Goal: Transaction & Acquisition: Book appointment/travel/reservation

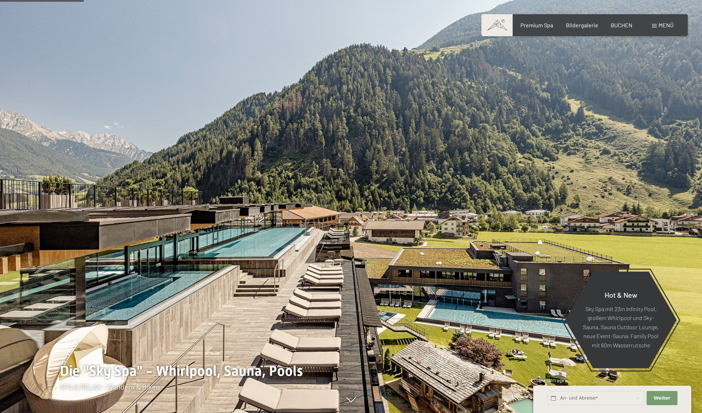
scroll to position [482, 0]
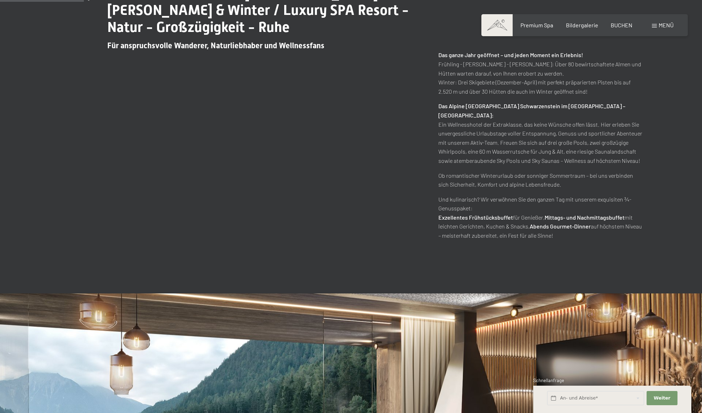
click at [615, 27] on span "BUCHEN" at bounding box center [621, 25] width 22 height 7
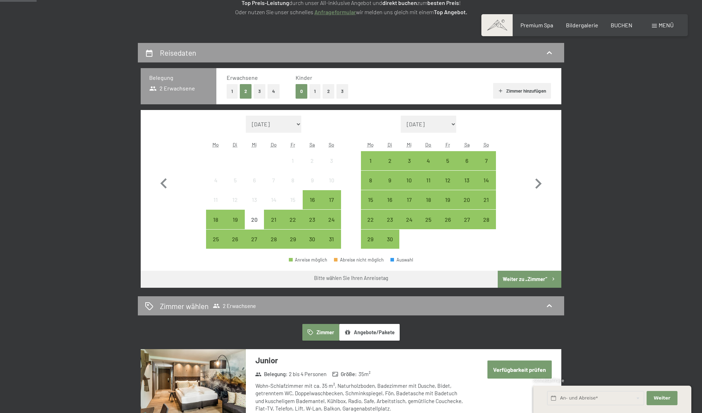
scroll to position [123, 0]
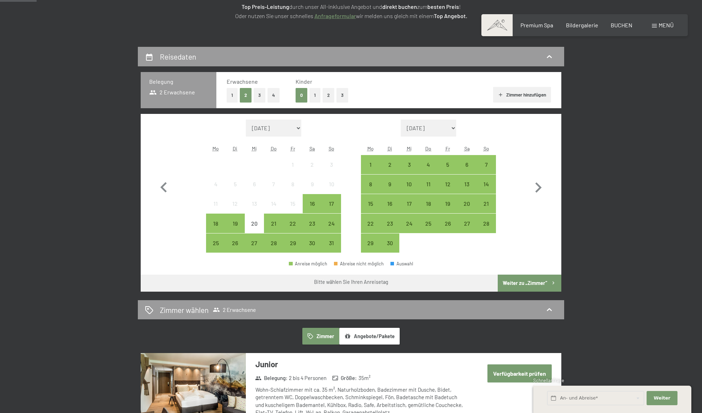
click at [327, 96] on button "2" at bounding box center [328, 95] width 12 height 15
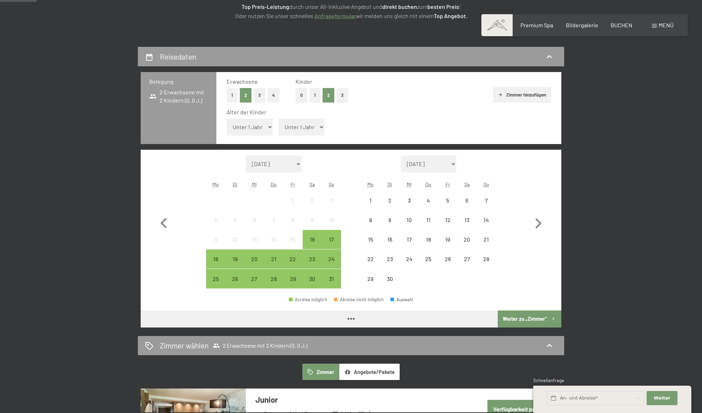
click at [298, 127] on select "Unter 1 Jahr 1 Jahr 2 Jahre 3 Jahre 4 Jahre 5 Jahre 6 Jahre 7 Jahre 8 Jahre 9 J…" at bounding box center [301, 127] width 46 height 17
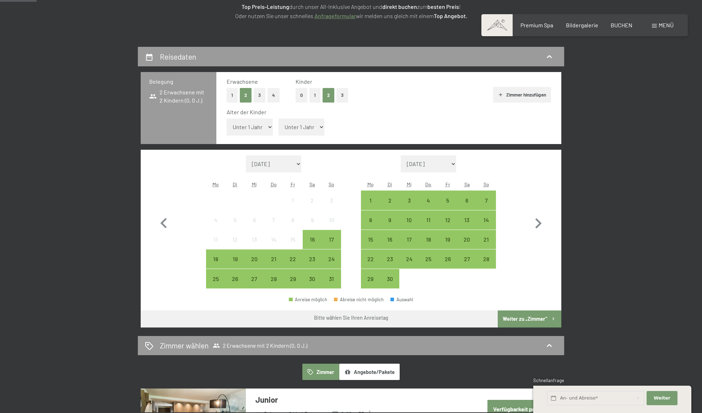
select select "13"
click at [278, 119] on select "Unter 1 Jahr 1 Jahr 2 Jahre 3 Jahre 4 Jahre 5 Jahre 6 Jahre 7 Jahre 8 Jahre 9 J…" at bounding box center [301, 127] width 46 height 17
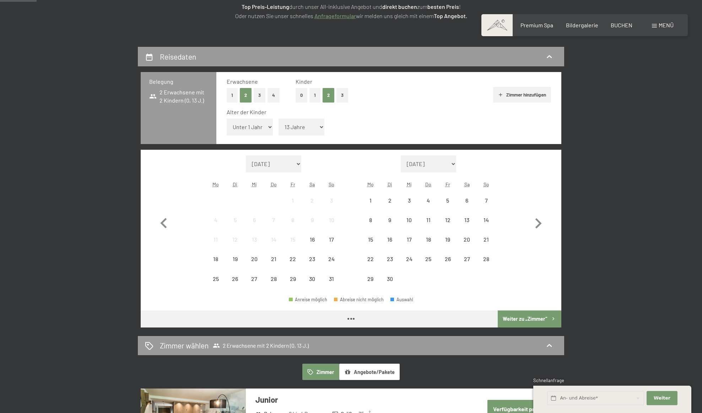
click at [247, 128] on select "Unter 1 Jahr 1 Jahr 2 Jahre 3 Jahre 4 Jahre 5 Jahre 6 Jahre 7 Jahre 8 Jahre 9 J…" at bounding box center [250, 127] width 46 height 17
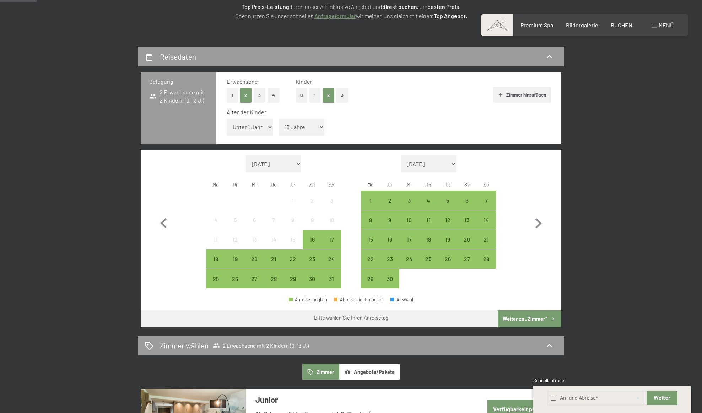
select select "11"
click at [227, 119] on select "Unter 1 Jahr 1 Jahr 2 Jahre 3 Jahre 4 Jahre 5 Jahre 6 Jahre 7 Jahre 8 Jahre 9 J…" at bounding box center [250, 127] width 46 height 17
click at [313, 252] on div "23" at bounding box center [312, 259] width 18 height 18
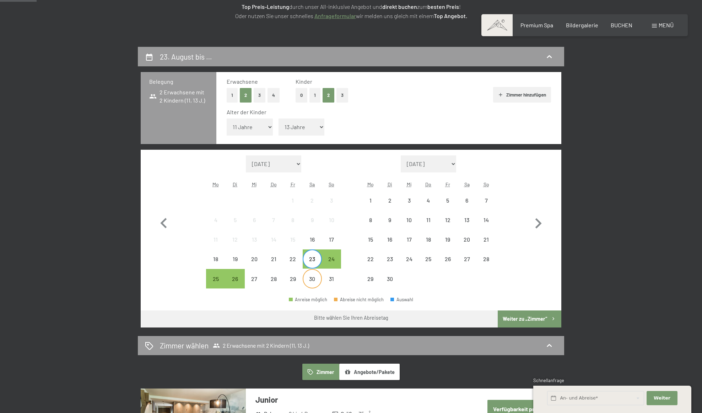
click at [313, 282] on div "30" at bounding box center [312, 285] width 18 height 18
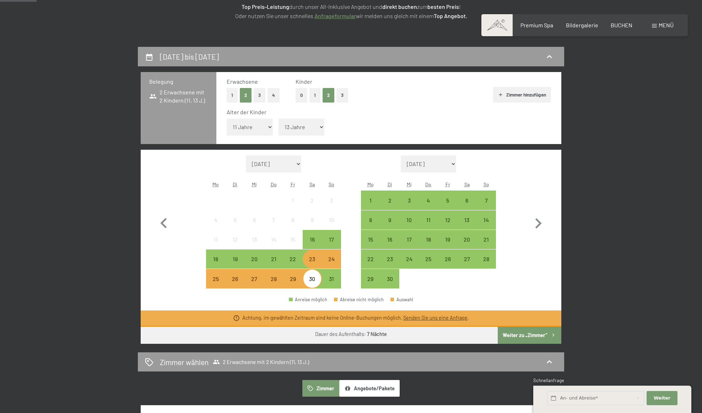
click at [519, 336] on button "Weiter zu „Zimmer“" at bounding box center [529, 335] width 64 height 17
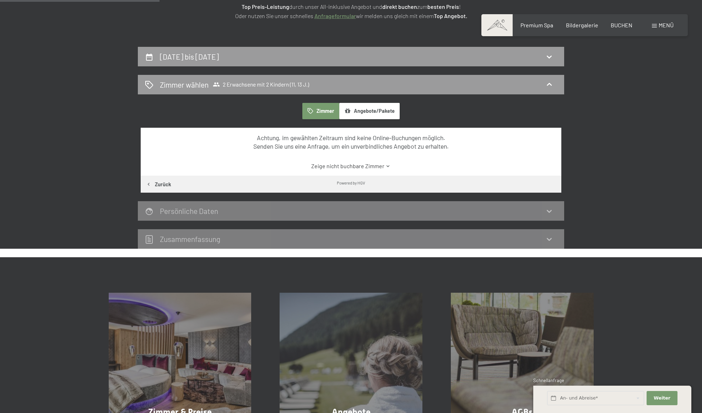
scroll to position [169, 0]
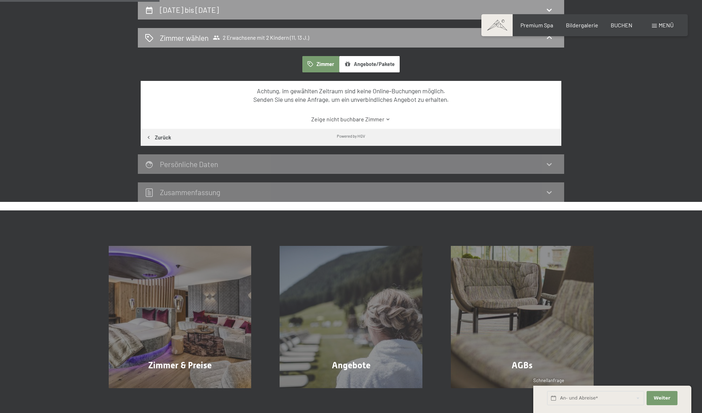
click at [363, 121] on link "Zeige nicht buchbare Zimmer" at bounding box center [350, 119] width 395 height 8
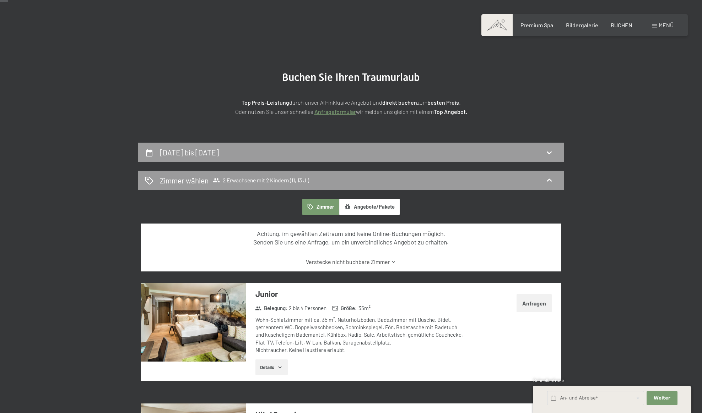
scroll to position [26, 0]
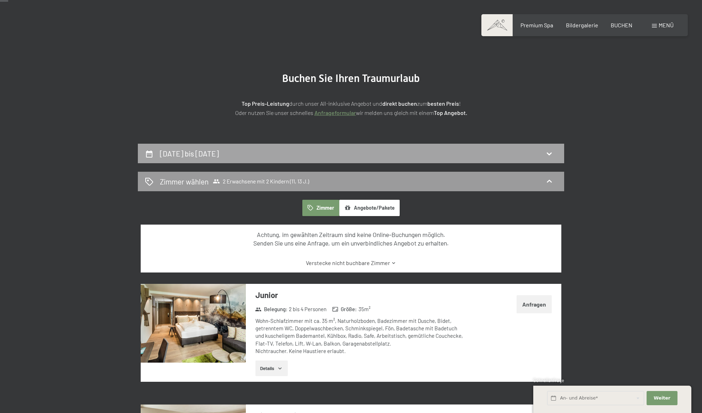
click at [412, 151] on div "23. August bis 30. August 2025" at bounding box center [351, 153] width 412 height 10
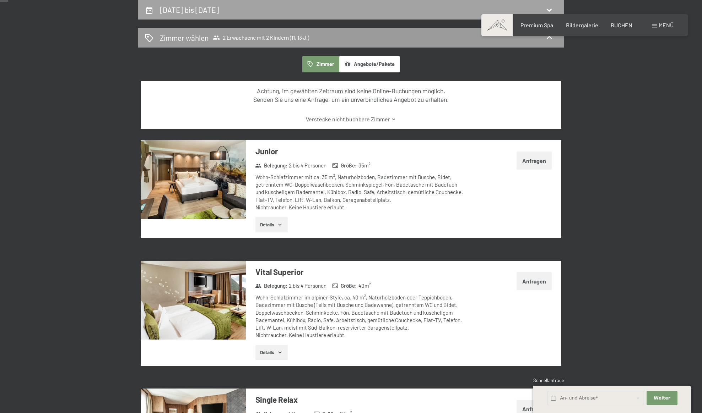
select select "11"
select select "13"
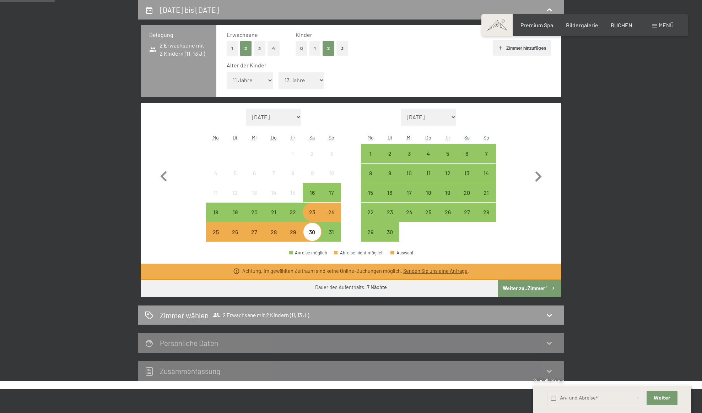
click at [312, 234] on div "30" at bounding box center [312, 238] width 18 height 18
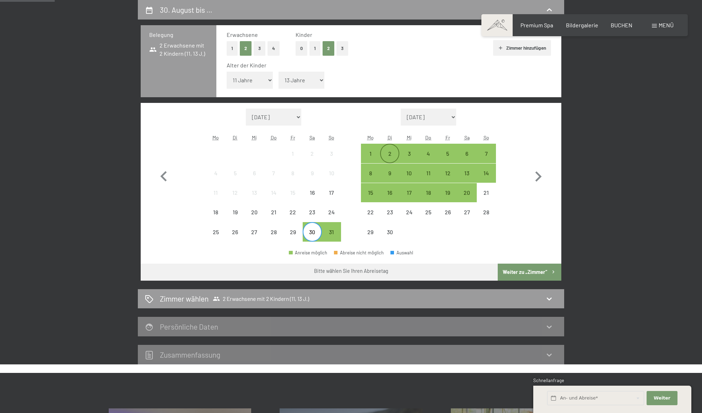
click at [392, 153] on div "2" at bounding box center [390, 160] width 18 height 18
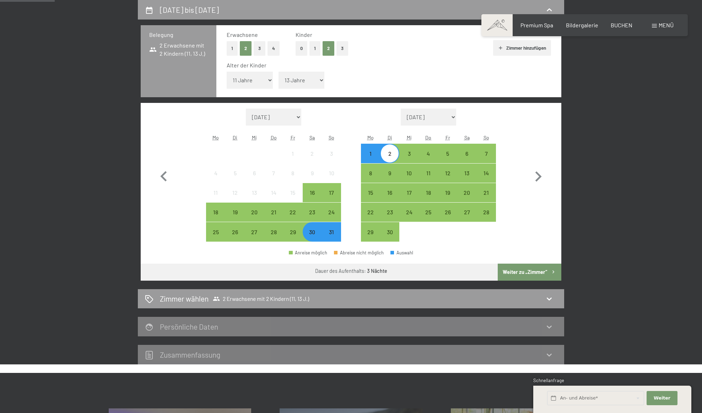
click at [507, 276] on button "Weiter zu „Zimmer“" at bounding box center [529, 272] width 64 height 17
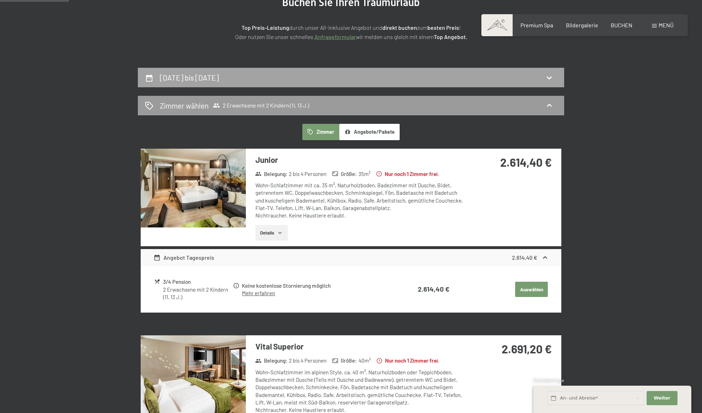
click at [421, 73] on div "30. August bis 2. September 2025" at bounding box center [351, 77] width 412 height 10
select select "11"
select select "13"
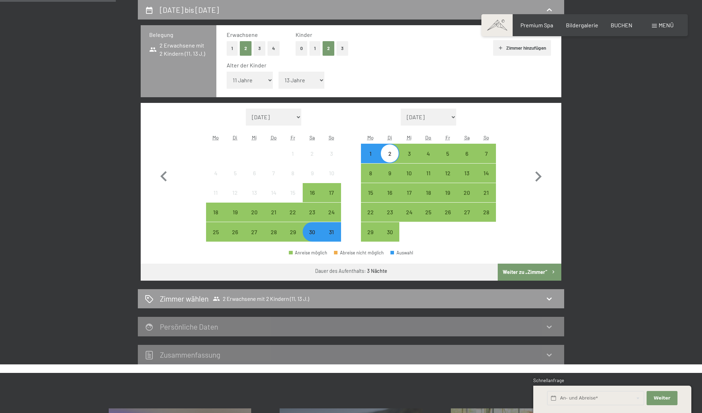
click at [315, 234] on div "30" at bounding box center [312, 238] width 18 height 18
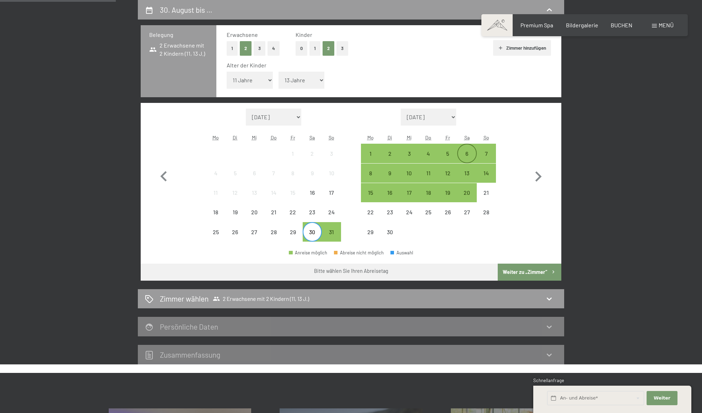
click at [466, 151] on div "6" at bounding box center [467, 160] width 18 height 18
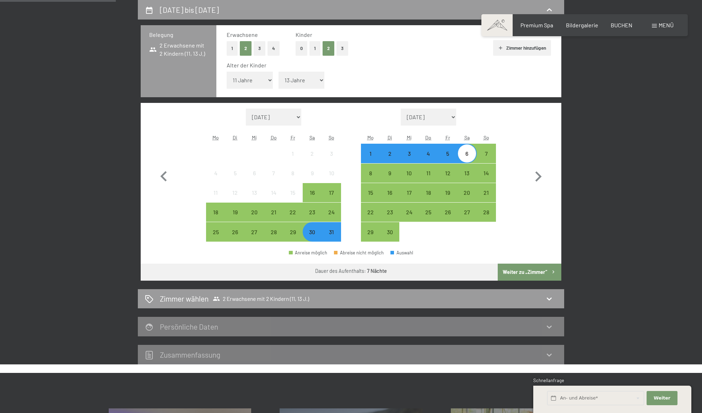
click at [512, 273] on button "Weiter zu „Zimmer“" at bounding box center [529, 272] width 64 height 17
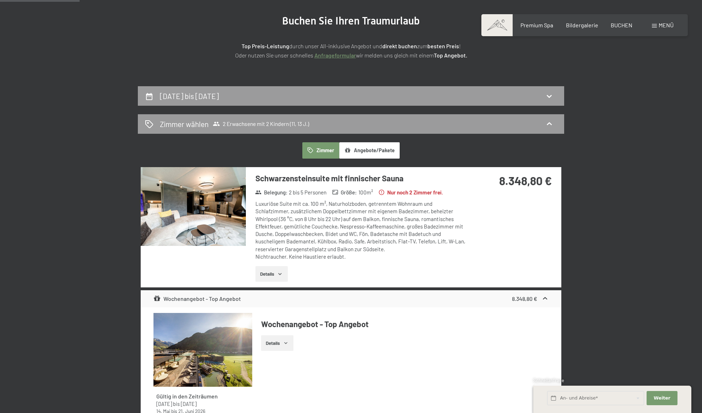
scroll to position [82, 0]
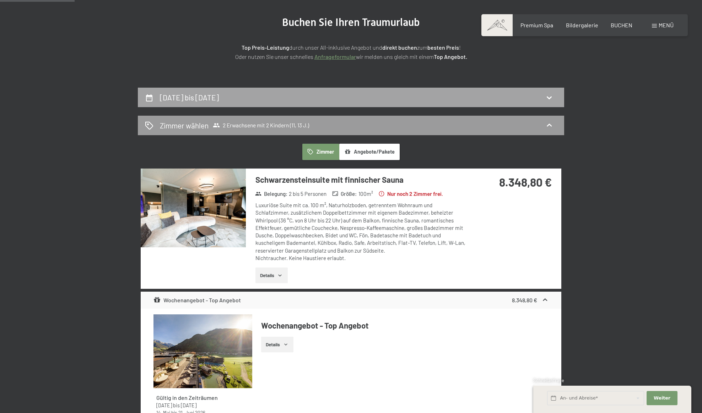
click at [331, 98] on div "30. August bis 6. September 2025" at bounding box center [351, 97] width 412 height 10
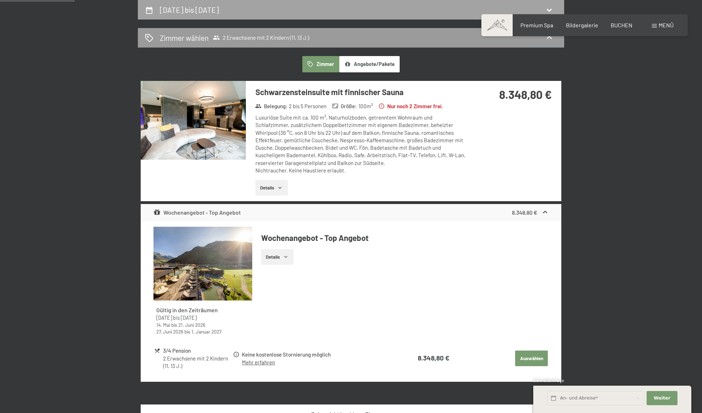
select select "11"
select select "13"
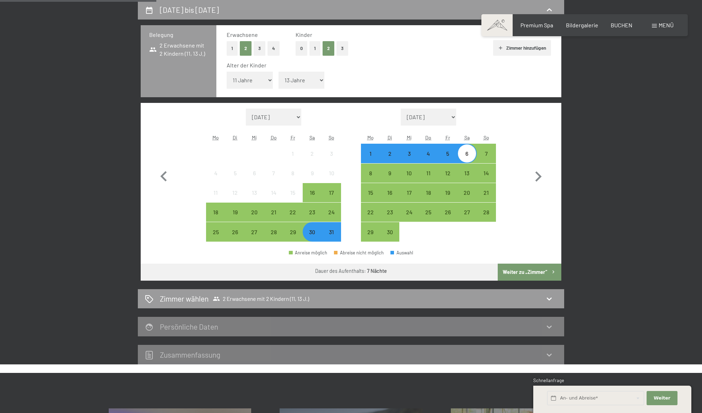
click at [309, 237] on div "30" at bounding box center [312, 238] width 18 height 18
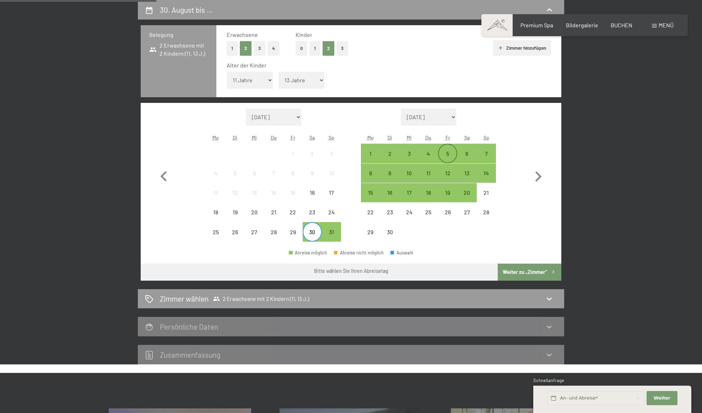
click at [449, 151] on div "5" at bounding box center [448, 160] width 18 height 18
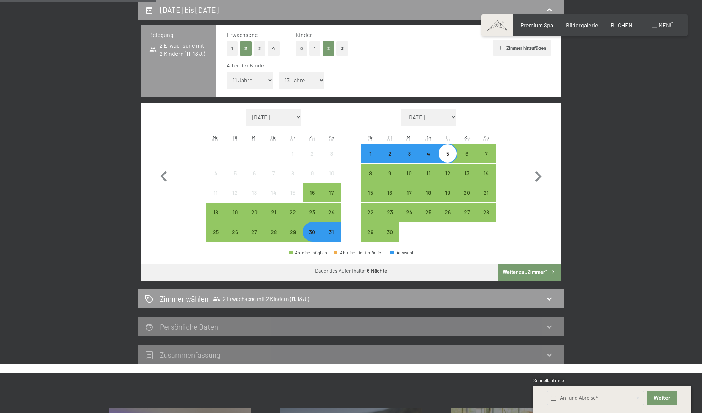
click at [514, 277] on button "Weiter zu „Zimmer“" at bounding box center [529, 272] width 64 height 17
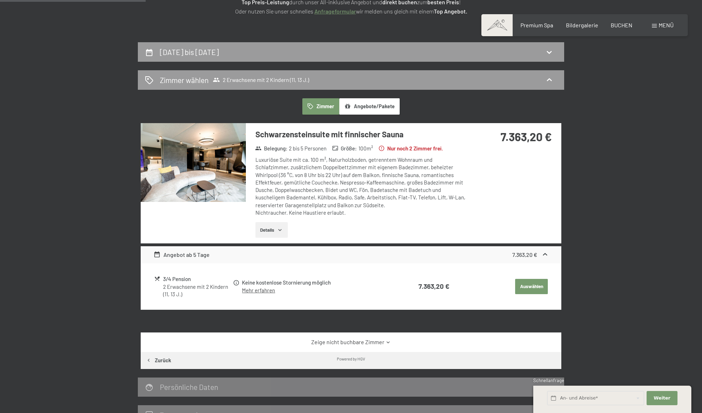
scroll to position [125, 0]
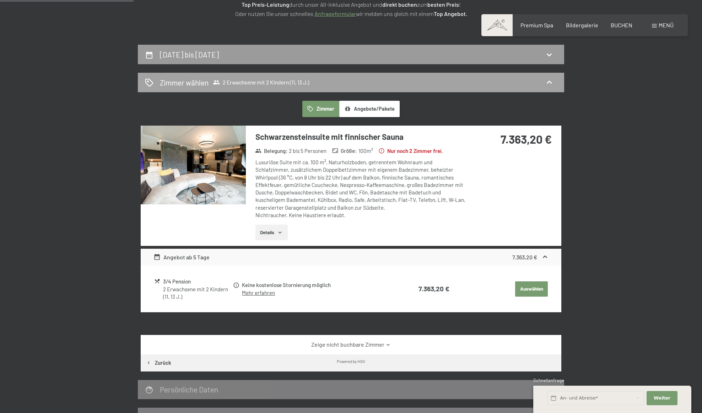
click at [339, 84] on div "Zimmer wählen 2 Erwachsene mit 2 Kindern (11, 13 J.)" at bounding box center [351, 82] width 412 height 10
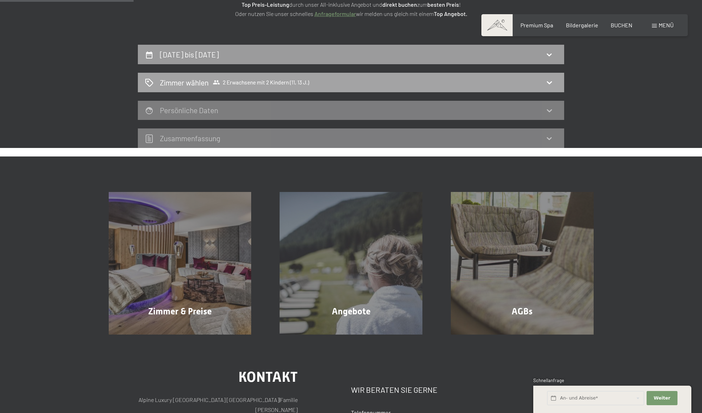
click at [339, 85] on div "Zimmer wählen 2 Erwachsene mit 2 Kindern (11, 13 J.)" at bounding box center [351, 82] width 412 height 10
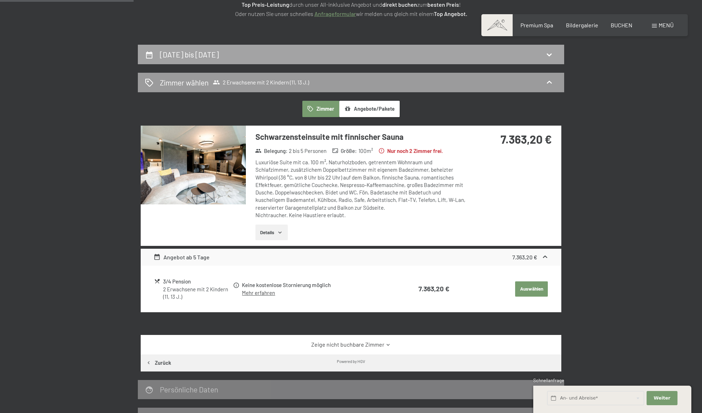
click at [337, 58] on div "30. August bis 5. September 2025" at bounding box center [351, 54] width 412 height 10
select select "11"
select select "13"
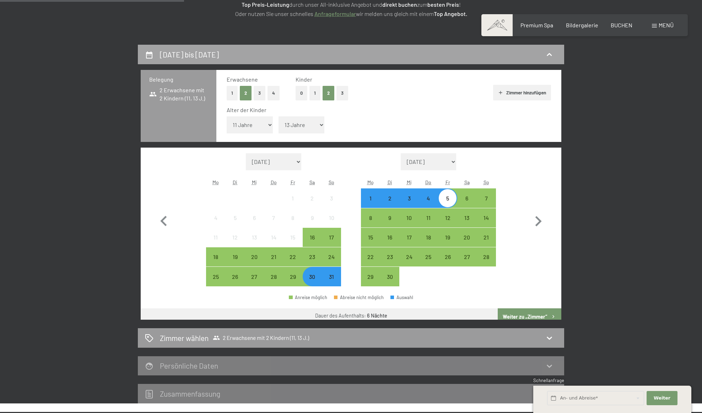
scroll to position [169, 0]
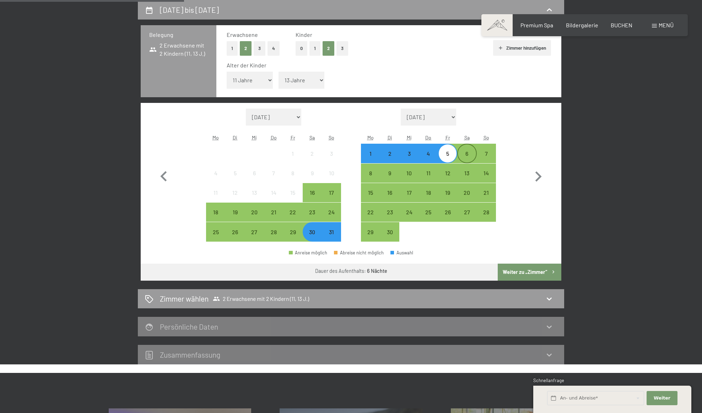
click at [469, 154] on div "6" at bounding box center [467, 160] width 18 height 18
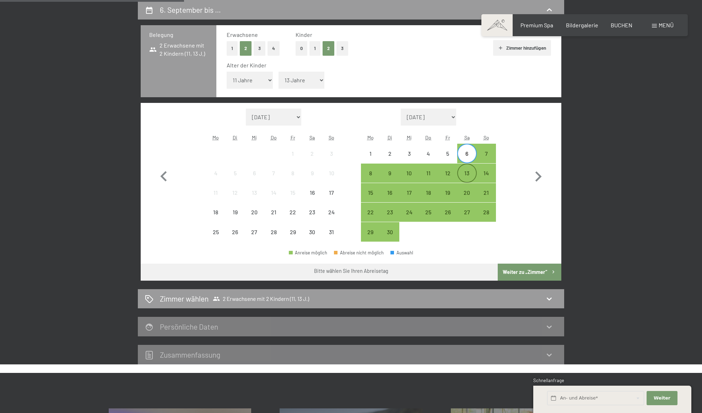
click at [466, 175] on div "13" at bounding box center [467, 179] width 18 height 18
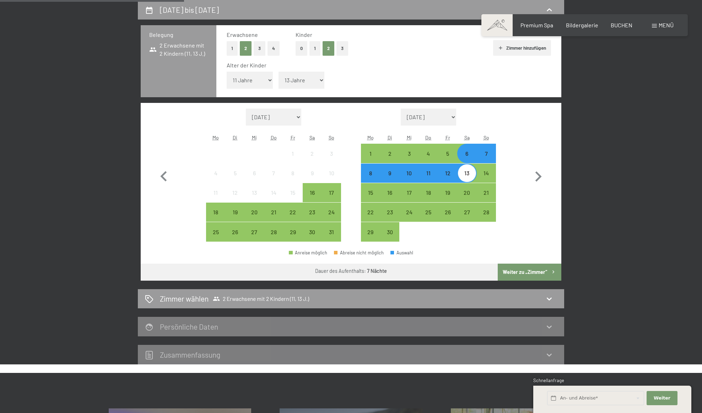
click at [508, 274] on button "Weiter zu „Zimmer“" at bounding box center [529, 272] width 64 height 17
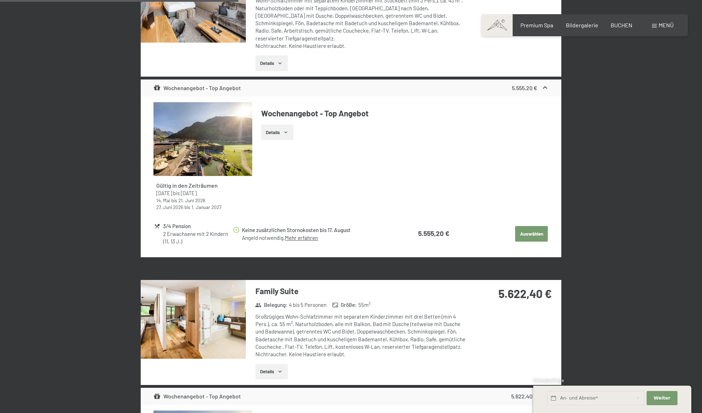
scroll to position [896, 0]
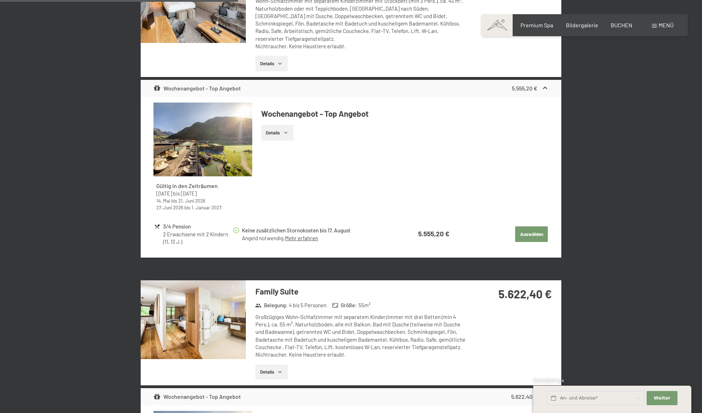
click at [262, 365] on button "Details" at bounding box center [271, 373] width 32 height 16
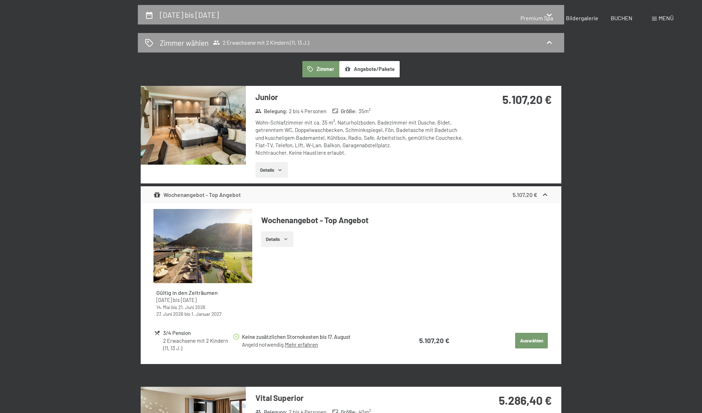
scroll to position [0, 0]
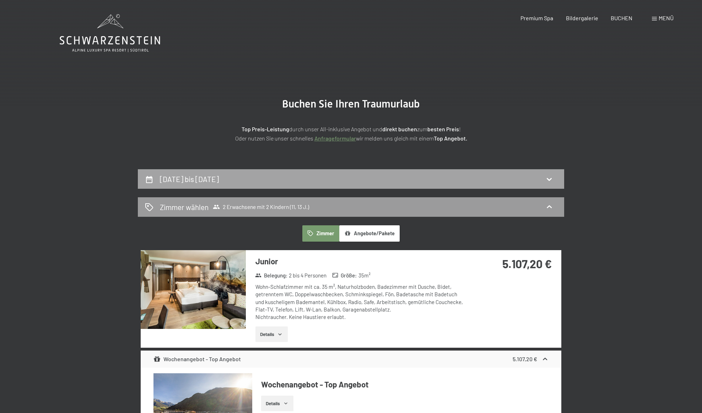
click at [339, 180] on div "6. September bis 13. September 2025" at bounding box center [351, 179] width 412 height 10
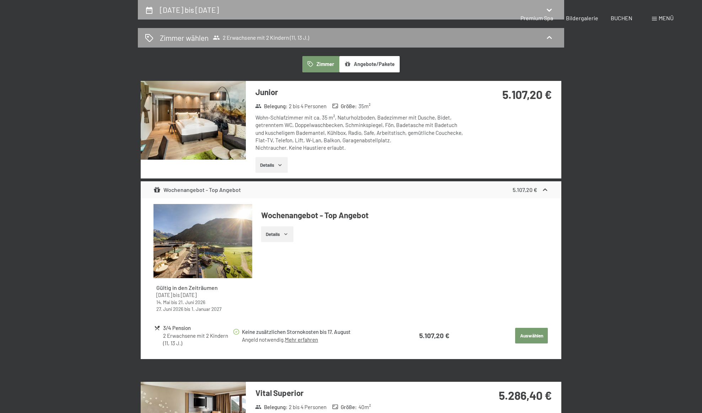
select select "11"
select select "13"
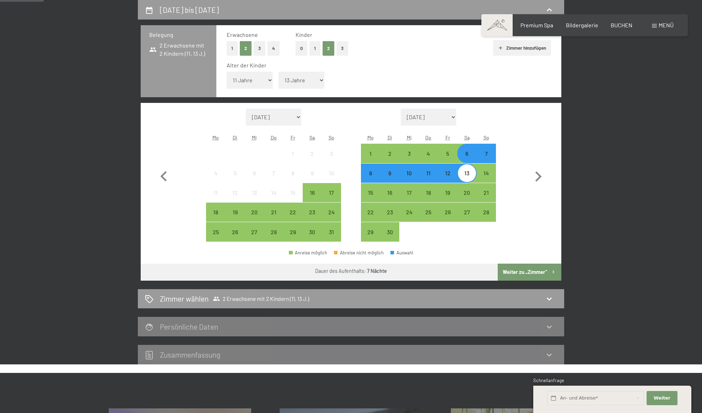
click at [293, 113] on select "August 2025 September 2025 Oktober 2025 November 2025 Dezember 2025 Januar 2026…" at bounding box center [273, 117] width 55 height 17
select select "2026-08-01"
select select "2026-09-01"
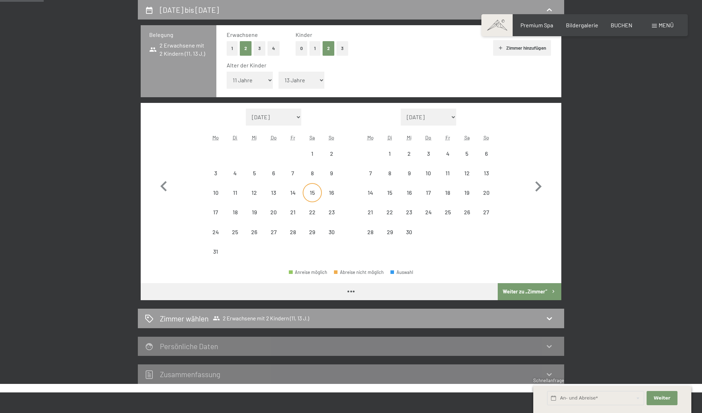
select select "2026-08-01"
select select "2026-09-01"
click at [310, 209] on div "22" at bounding box center [312, 218] width 18 height 18
select select "2026-08-01"
select select "2026-09-01"
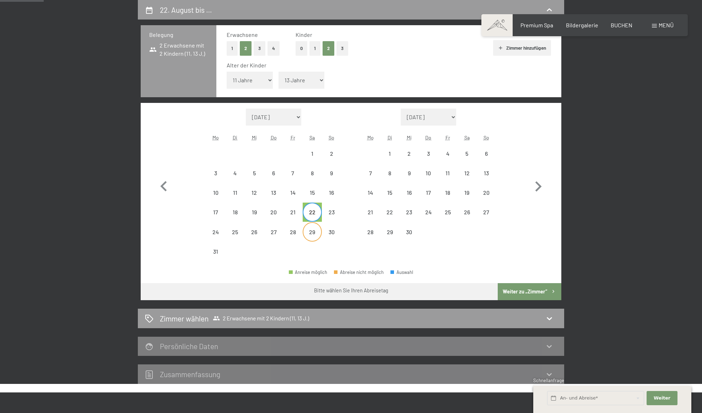
click at [313, 232] on div "29" at bounding box center [312, 238] width 18 height 18
select select "2026-08-01"
select select "2026-09-01"
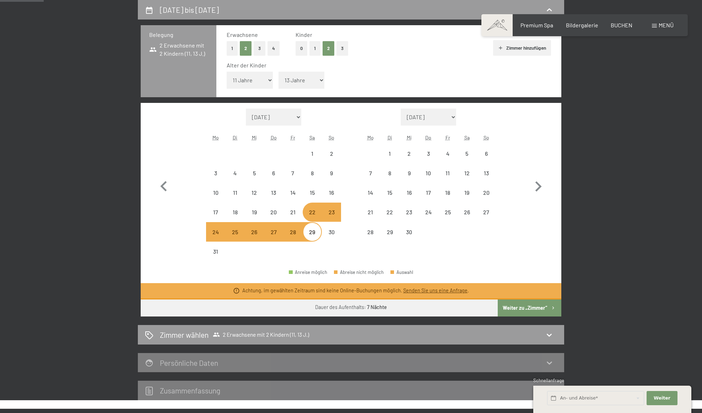
click at [282, 122] on select "August 2025 September 2025 Oktober 2025 November 2025 Dezember 2025 Januar 2026…" at bounding box center [273, 117] width 55 height 17
select select "2026-05-01"
select select "2026-06-01"
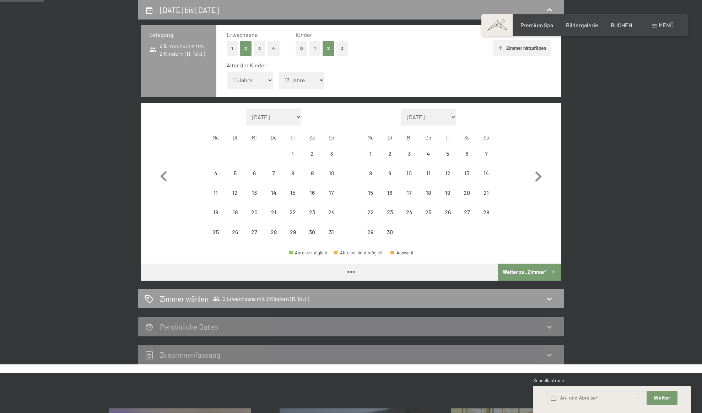
select select "2026-05-01"
select select "2026-06-01"
select select "2026-05-01"
select select "2026-06-01"
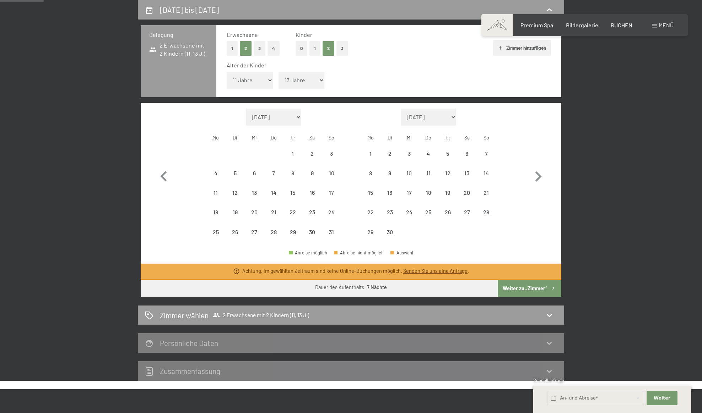
click at [264, 116] on select "August 2025 September 2025 Oktober 2025 November 2025 Dezember 2025 Januar 2026…" at bounding box center [273, 117] width 55 height 17
select select "2026-06-01"
select select "2026-07-01"
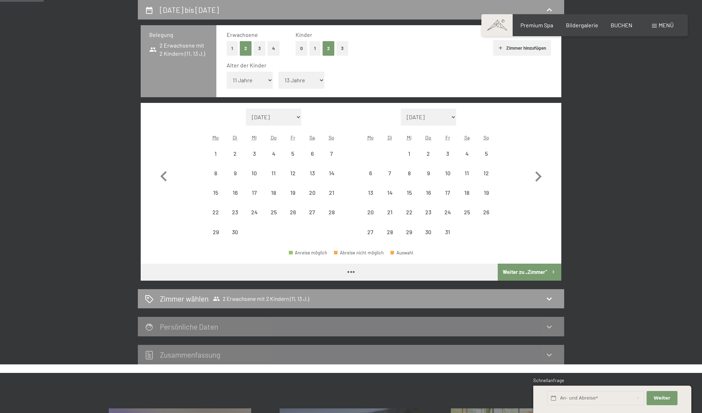
click at [262, 119] on select "August 2025 September 2025 Oktober 2025 November 2025 Dezember 2025 Januar 2026…" at bounding box center [273, 117] width 55 height 17
select select "2026-06-01"
select select "2026-07-01"
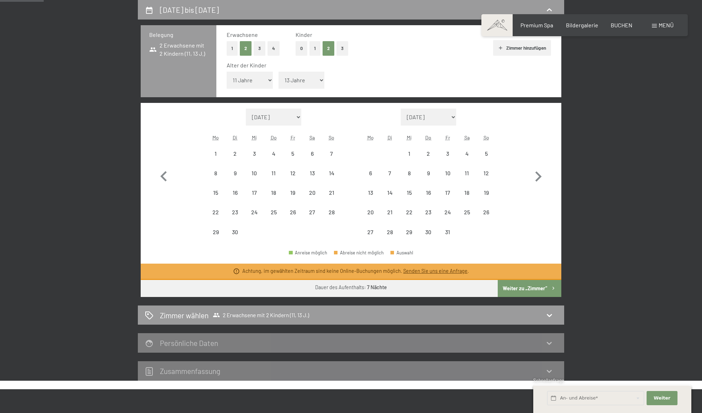
click at [262, 119] on select "August 2025 September 2025 Oktober 2025 November 2025 Dezember 2025 Januar 2026…" at bounding box center [273, 117] width 55 height 17
select select "2025-12-01"
select select "2026-01-01"
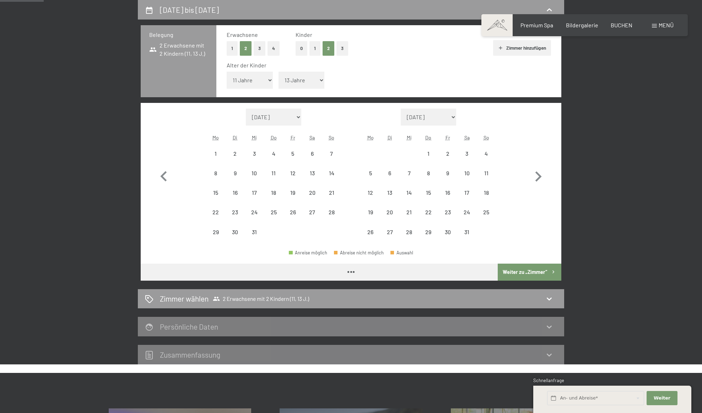
select select "2025-12-01"
select select "2026-01-01"
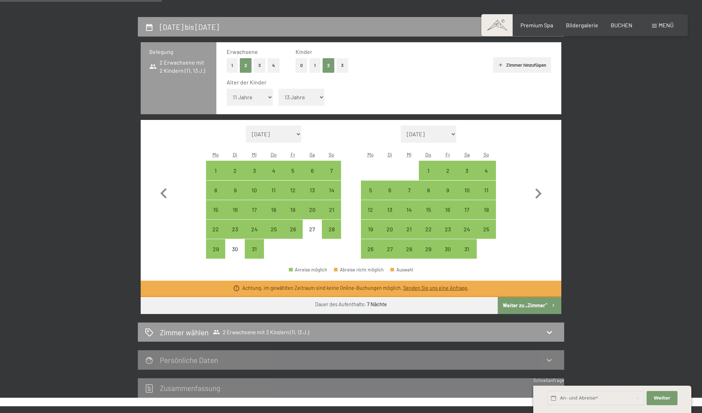
scroll to position [154, 0]
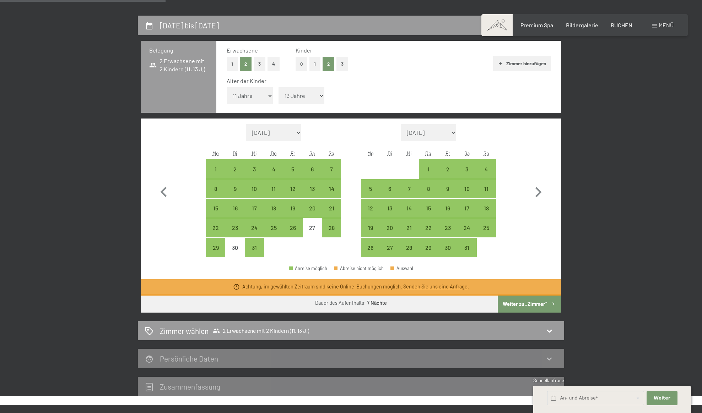
click at [334, 229] on span "Einwilligung Marketing*" at bounding box center [312, 227] width 59 height 7
click at [279, 229] on input "Einwilligung Marketing*" at bounding box center [275, 227] width 7 height 7
checkbox input "false"
click at [269, 229] on div "25" at bounding box center [274, 234] width 18 height 18
select select "2025-12-01"
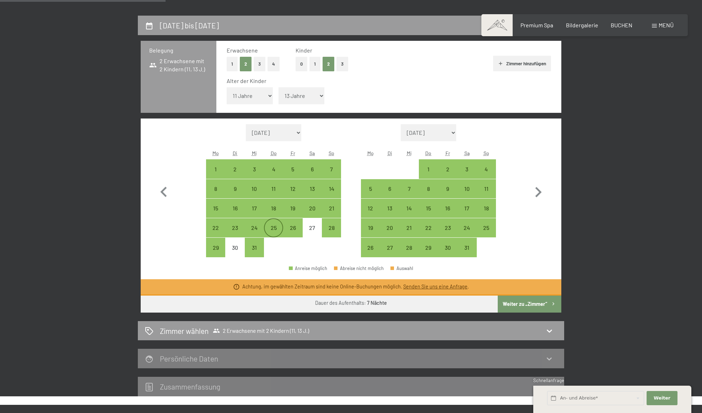
select select "2026-01-01"
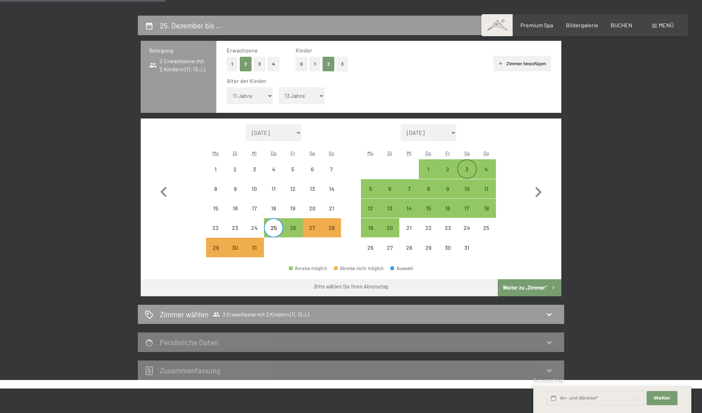
click at [465, 169] on div "3" at bounding box center [467, 176] width 18 height 18
select select "2025-12-01"
select select "2026-01-01"
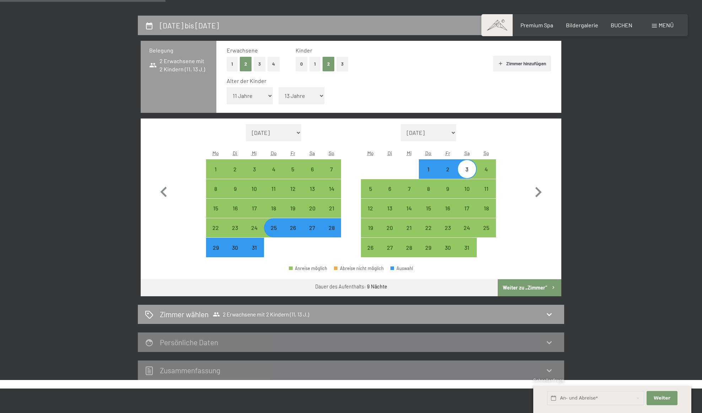
click at [521, 290] on button "Weiter zu „Zimmer“" at bounding box center [529, 287] width 64 height 17
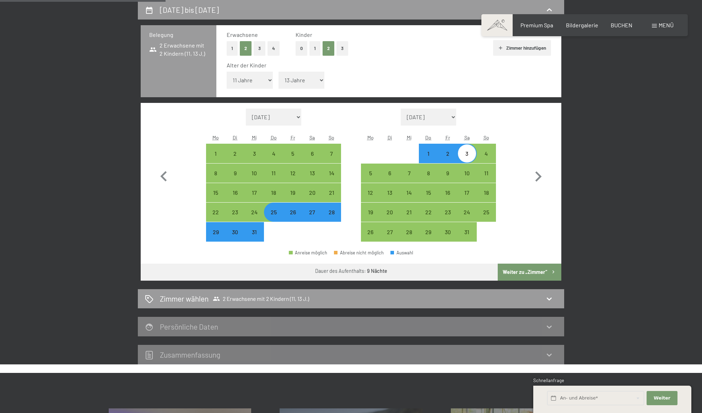
select select "2025-12-01"
select select "2026-01-01"
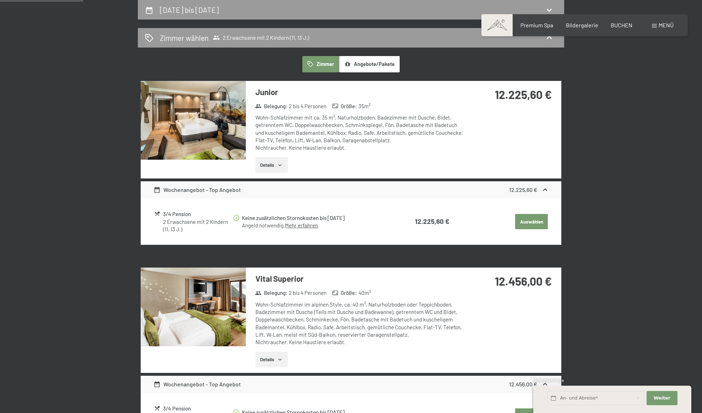
scroll to position [0, 0]
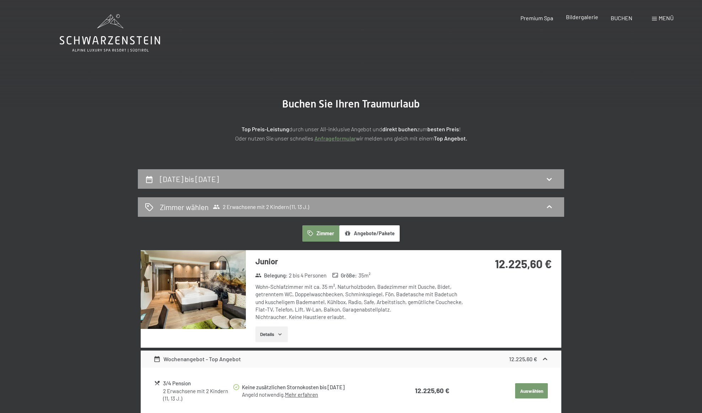
click at [580, 19] on span "Bildergalerie" at bounding box center [582, 16] width 32 height 7
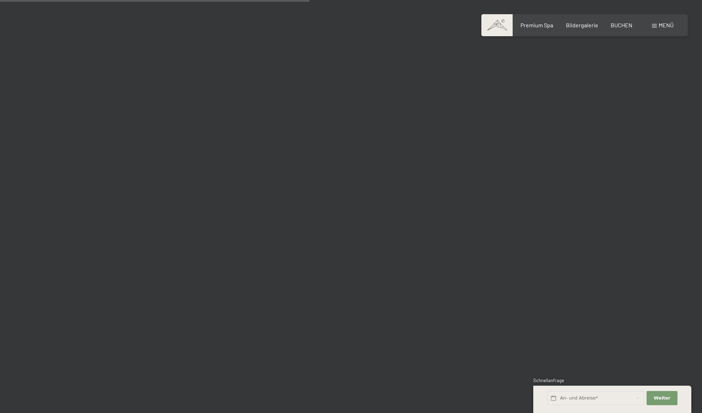
scroll to position [3903, 0]
